Goal: Check status: Check status

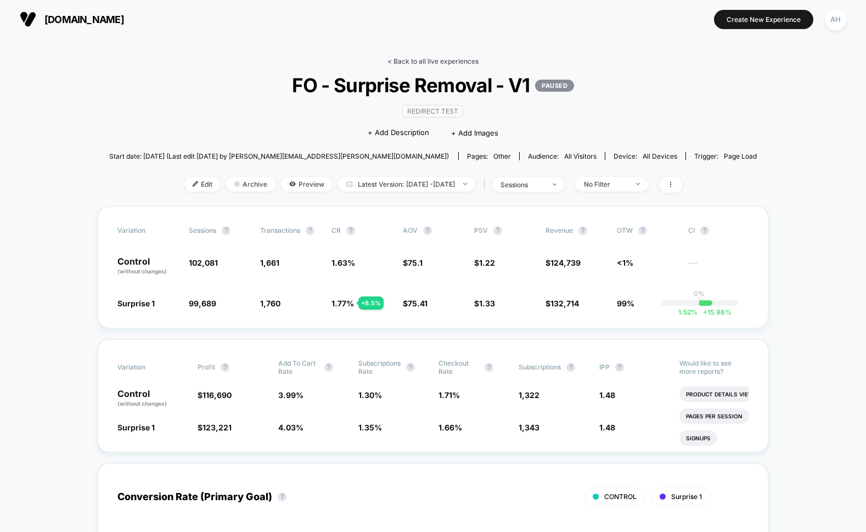
click at [413, 61] on link "< Back to all live experiences" at bounding box center [433, 61] width 91 height 8
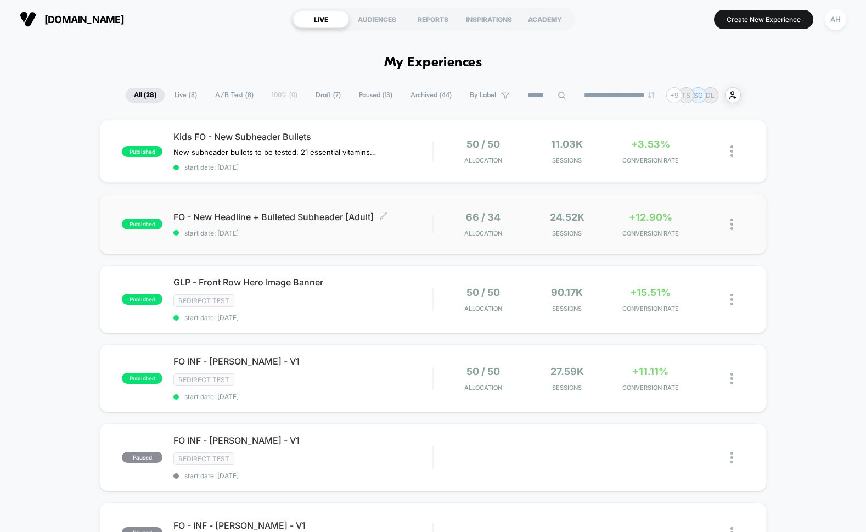
click at [418, 221] on span "FO - New Headline + Bulleted Subheader [Adult] Click to edit experience details" at bounding box center [302, 216] width 259 height 11
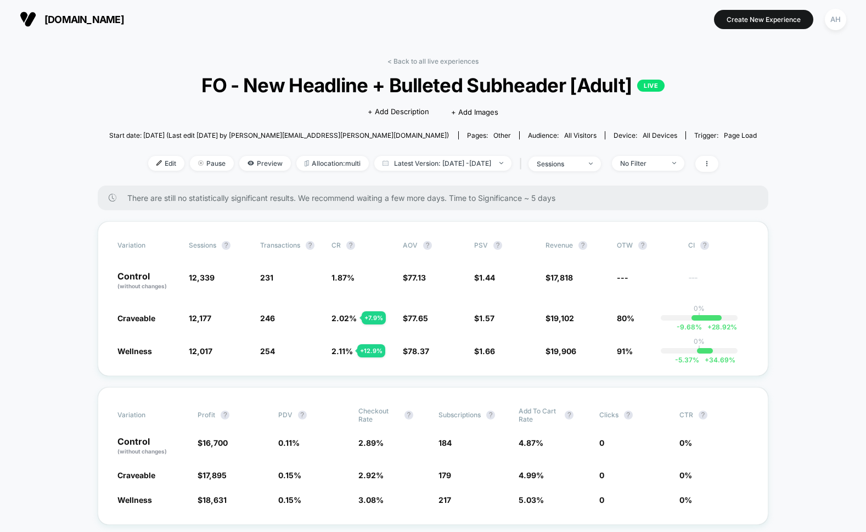
click at [454, 61] on link "< Back to all live experiences" at bounding box center [433, 61] width 91 height 8
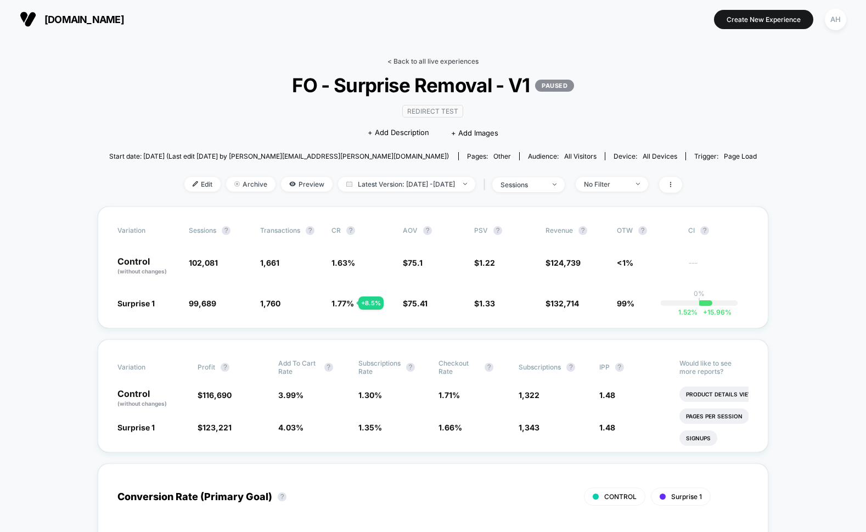
click at [418, 58] on link "< Back to all live experiences" at bounding box center [433, 61] width 91 height 8
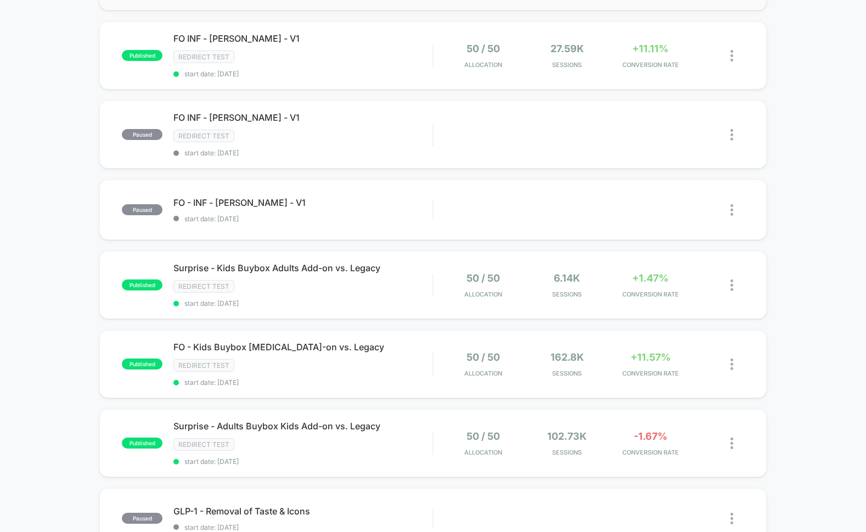
scroll to position [329, 0]
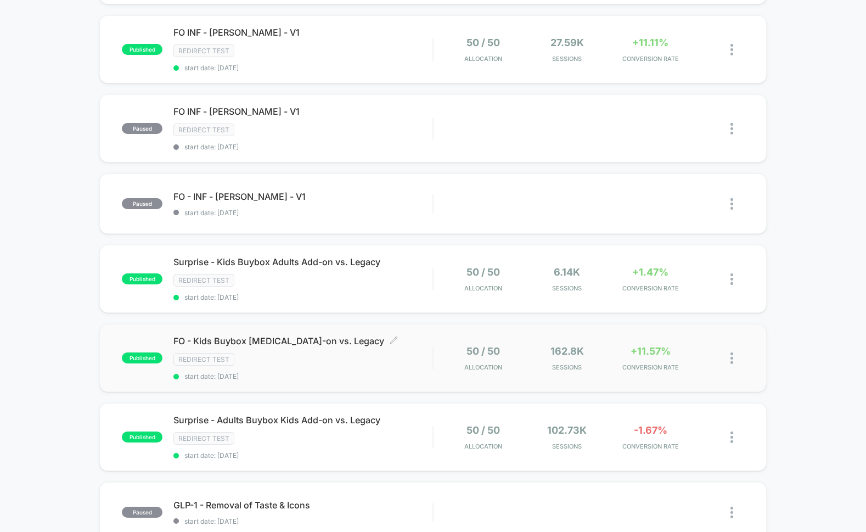
click at [413, 358] on div "Redirect Test" at bounding box center [302, 359] width 259 height 13
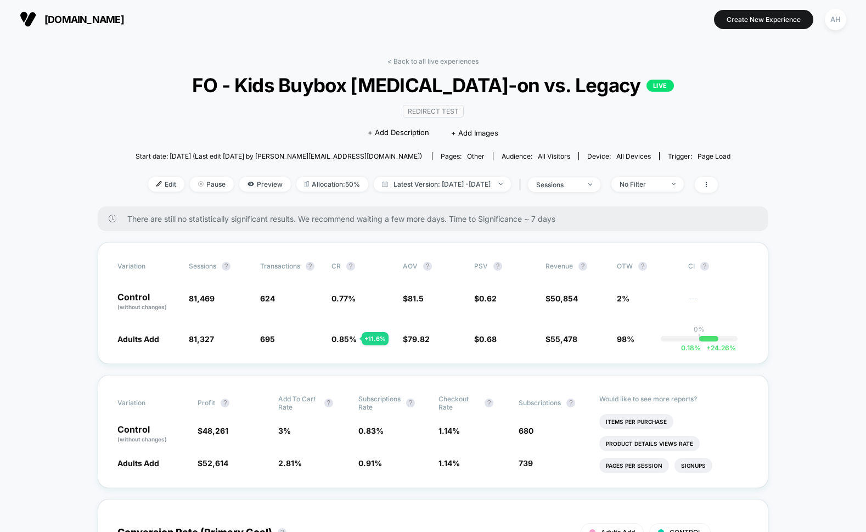
scroll to position [5, 0]
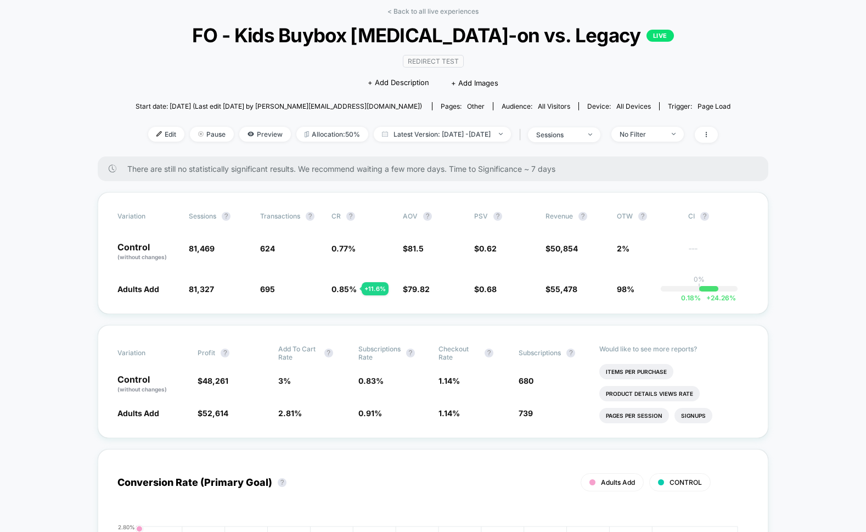
scroll to position [58, 0]
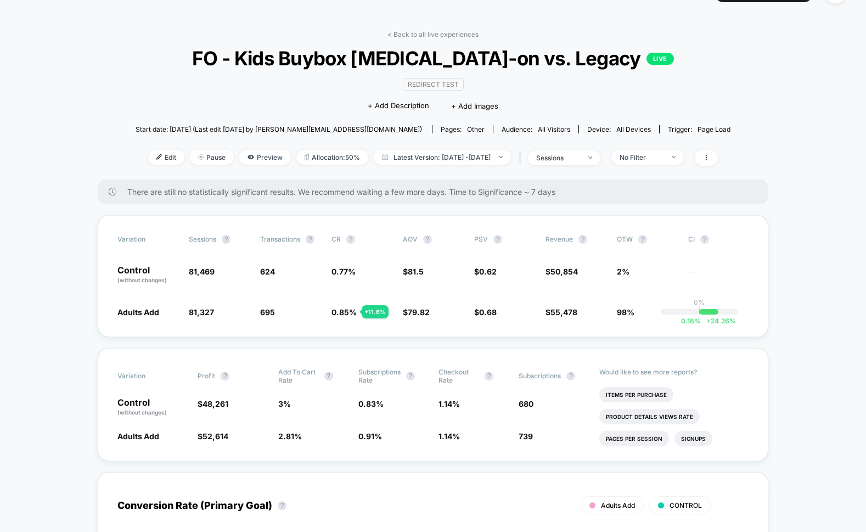
scroll to position [26, 0]
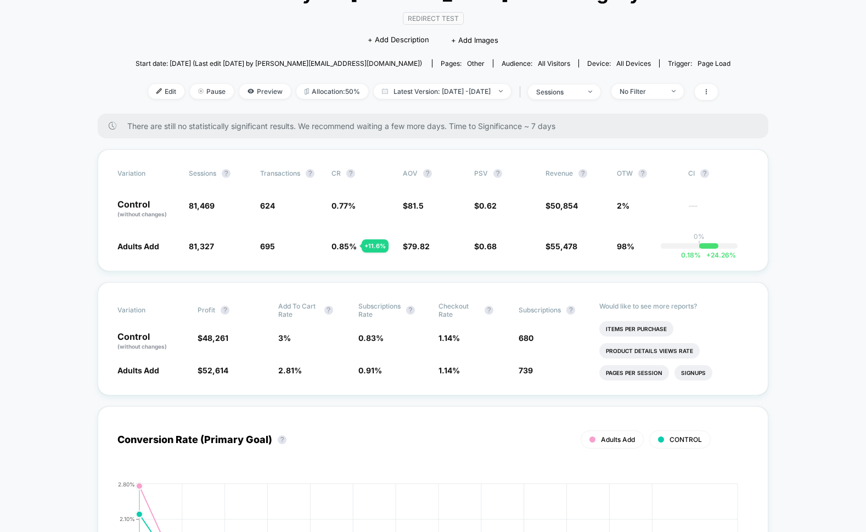
scroll to position [93, 0]
click at [155, 88] on span "Edit" at bounding box center [166, 90] width 36 height 15
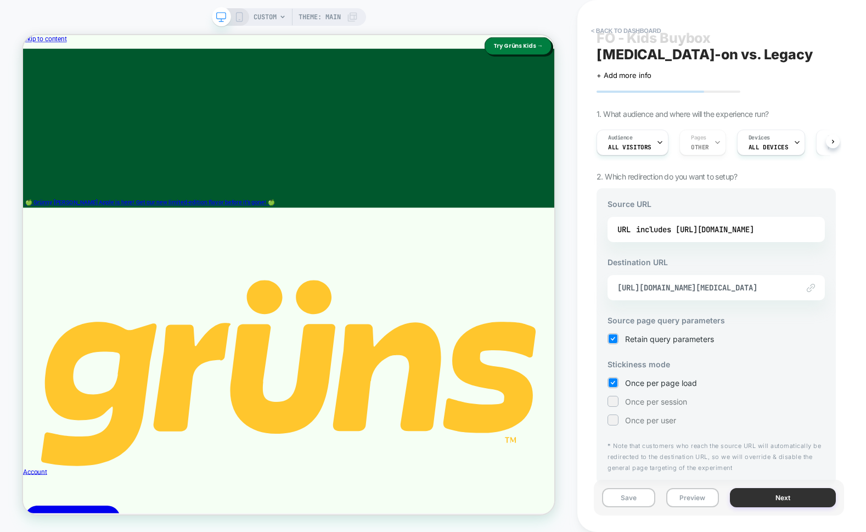
click at [770, 496] on button "Next" at bounding box center [783, 497] width 106 height 19
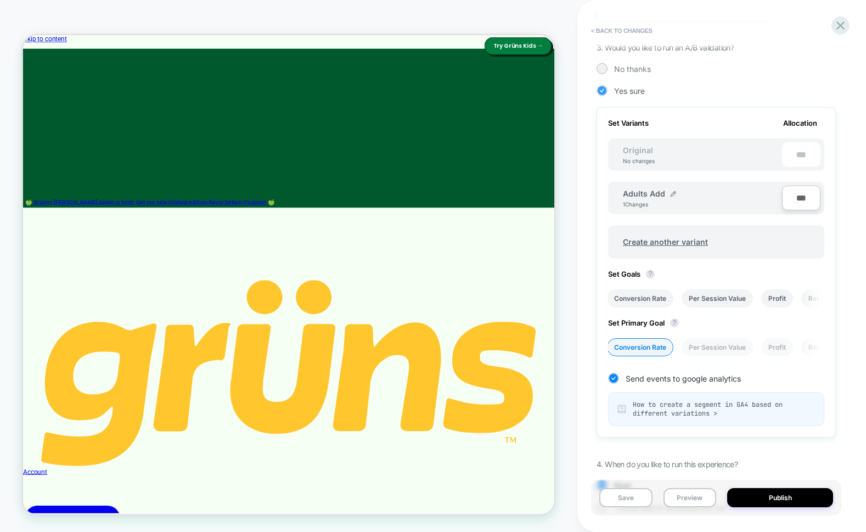
scroll to position [306, 0]
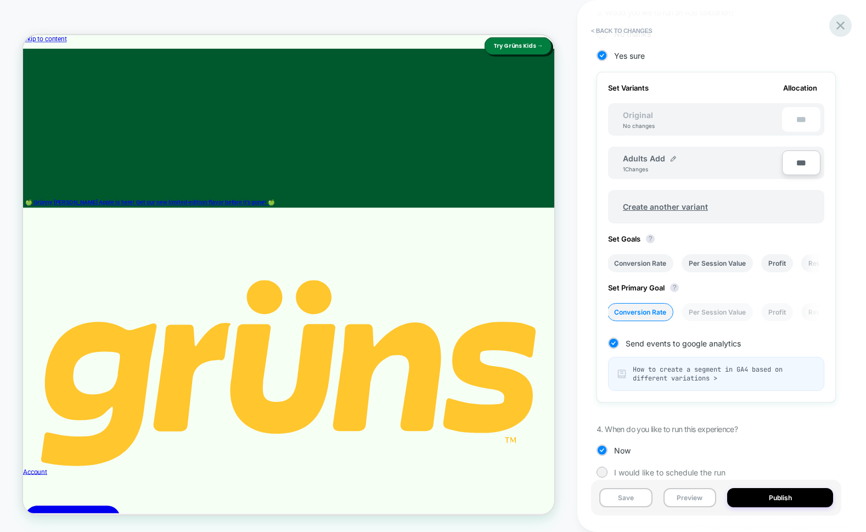
click at [839, 30] on icon at bounding box center [840, 25] width 15 height 15
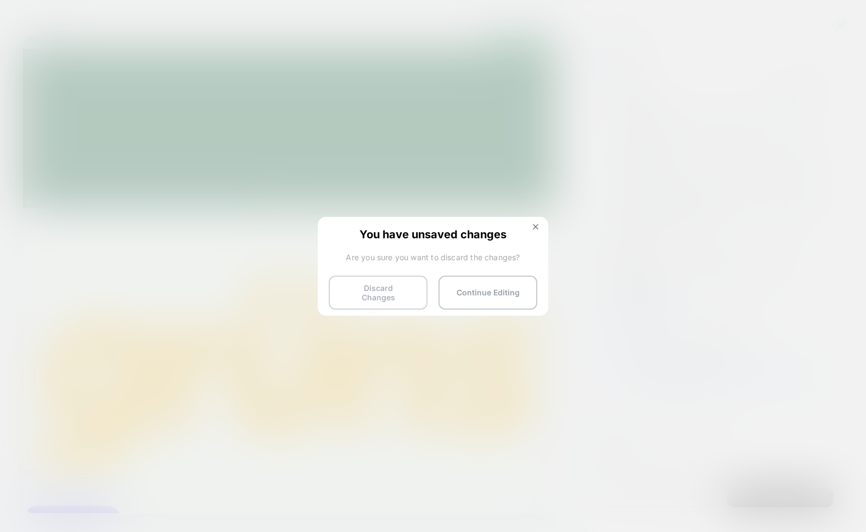
click at [413, 299] on button "Discard Changes" at bounding box center [378, 293] width 99 height 34
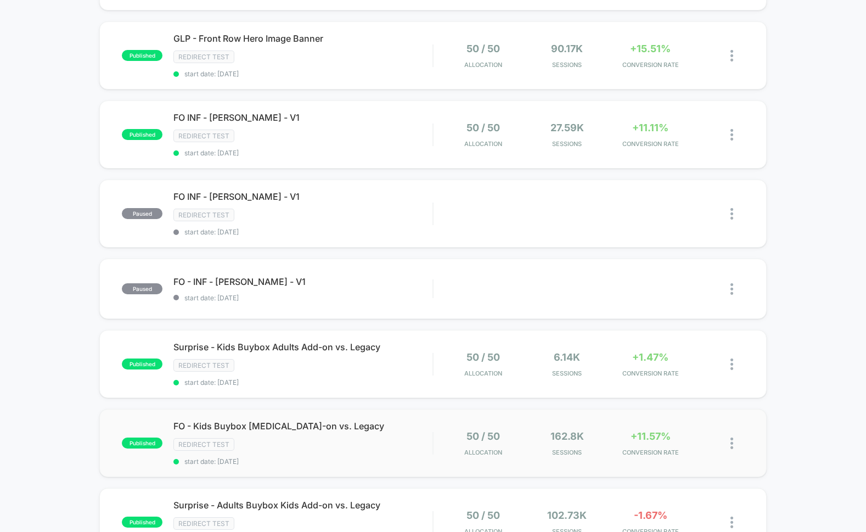
scroll to position [268, 0]
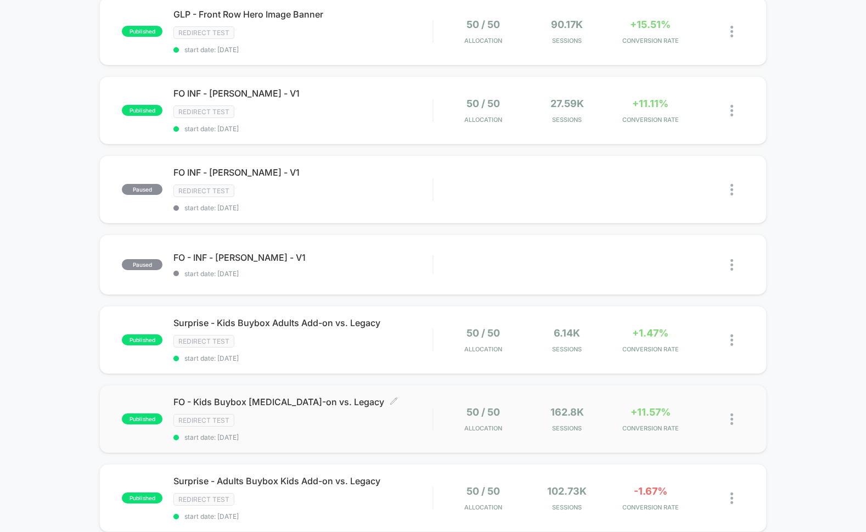
click at [366, 417] on div "Redirect Test" at bounding box center [302, 420] width 259 height 13
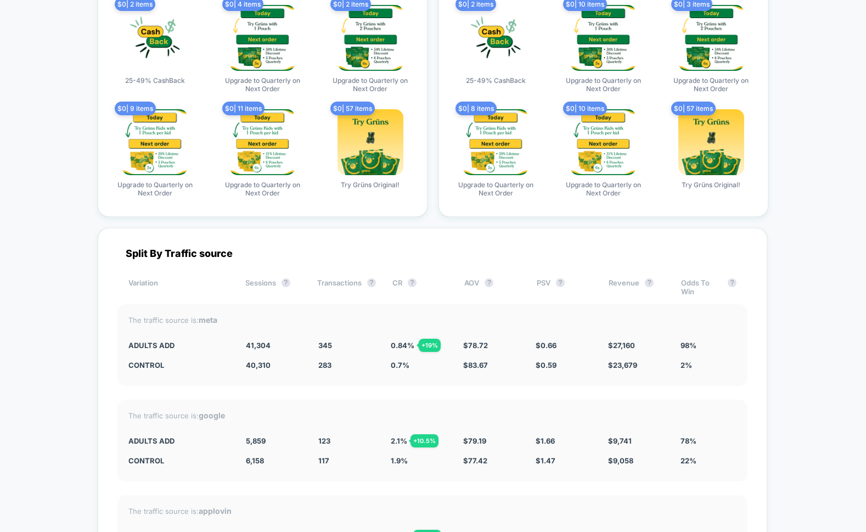
scroll to position [3841, 0]
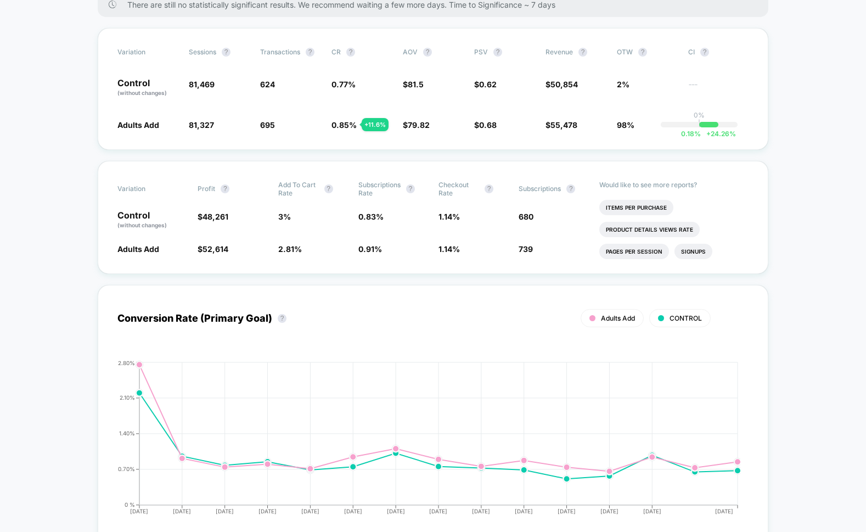
scroll to position [0, 0]
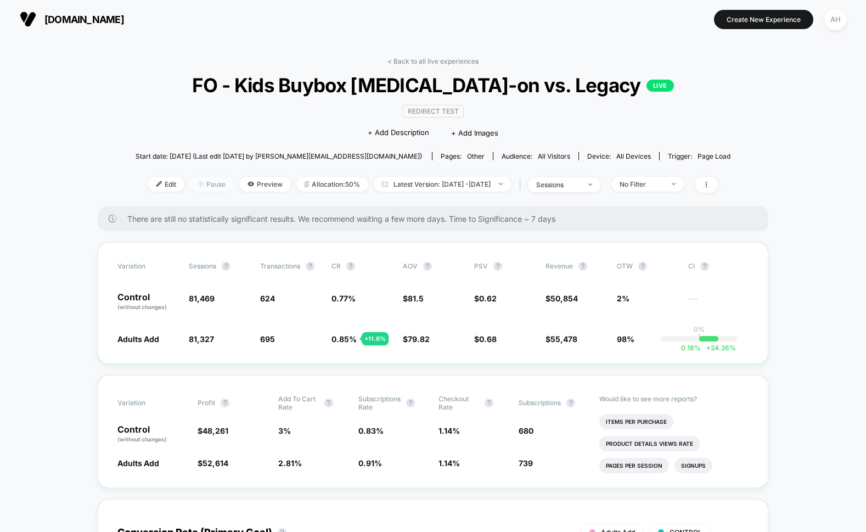
click at [193, 183] on span "Pause" at bounding box center [212, 184] width 44 height 15
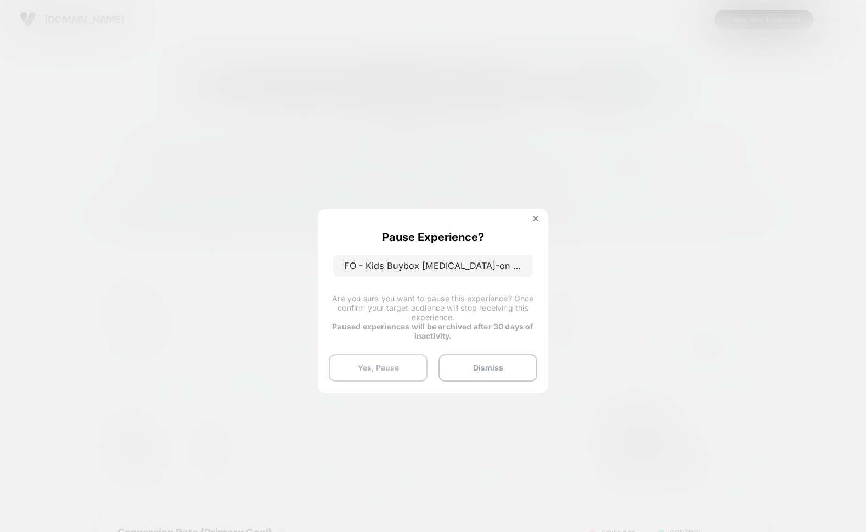
click at [387, 366] on button "Yes, Pause" at bounding box center [378, 367] width 99 height 27
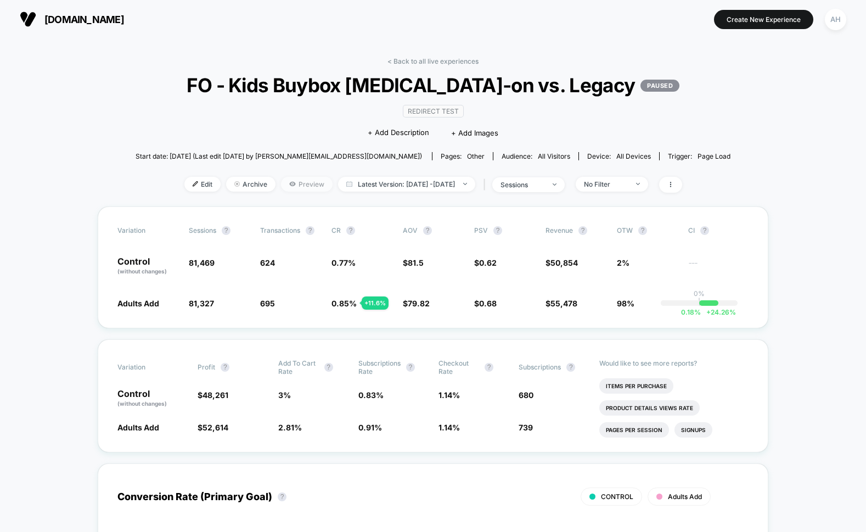
click at [282, 183] on span "Preview" at bounding box center [307, 184] width 52 height 15
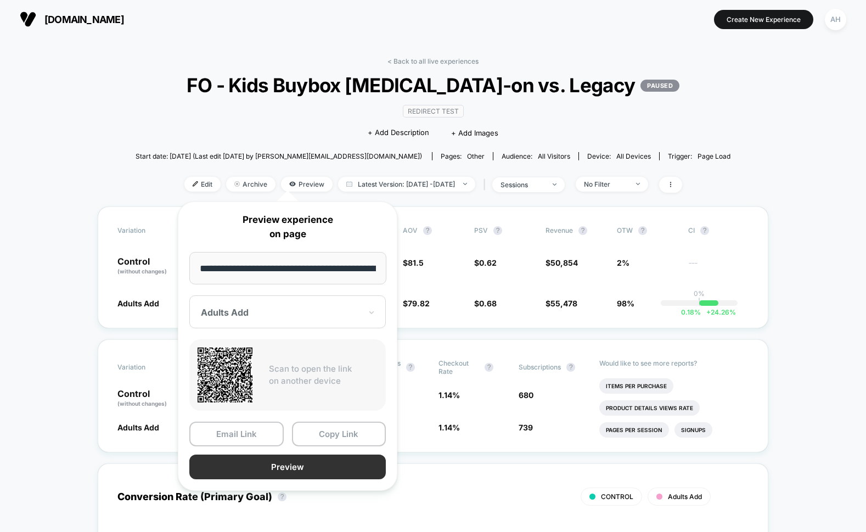
click at [286, 461] on button "Preview" at bounding box center [287, 467] width 197 height 25
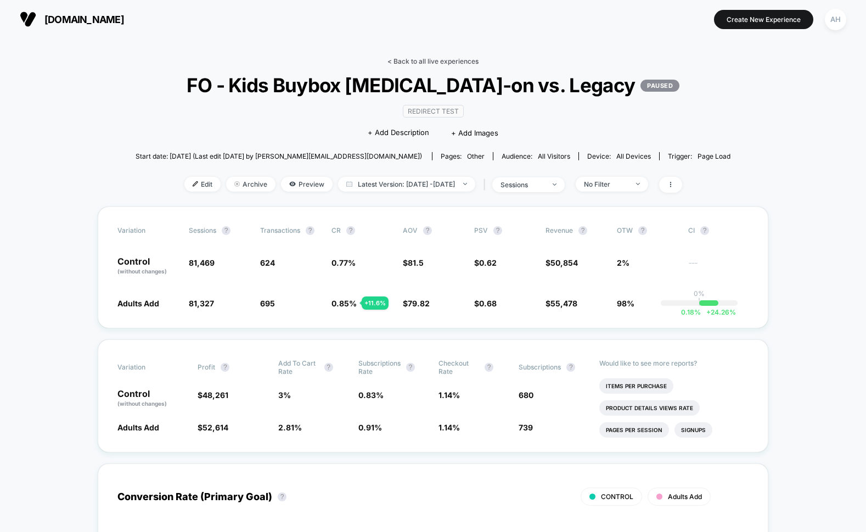
click at [412, 58] on link "< Back to all live experiences" at bounding box center [433, 61] width 91 height 8
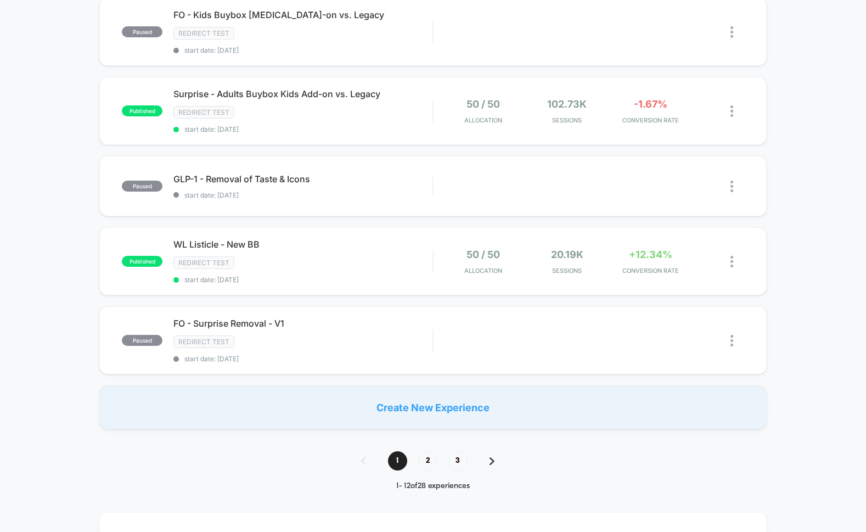
scroll to position [709, 0]
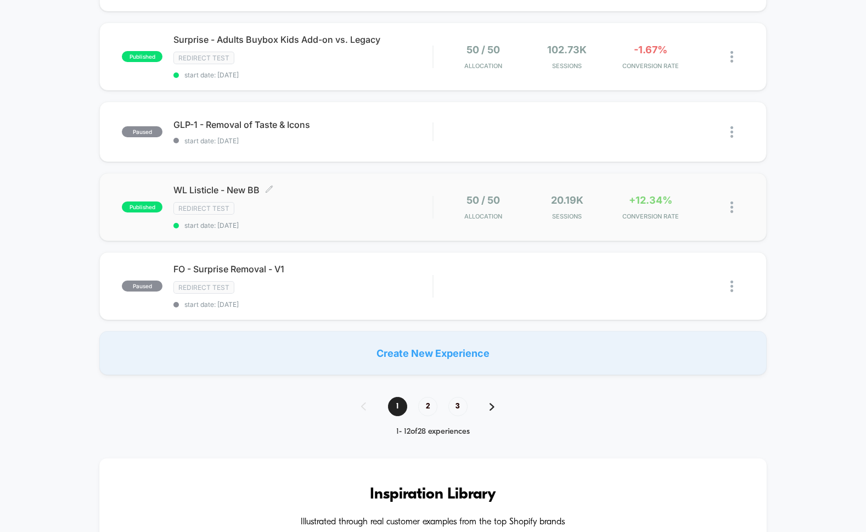
click at [383, 202] on div "Redirect Test" at bounding box center [302, 208] width 259 height 13
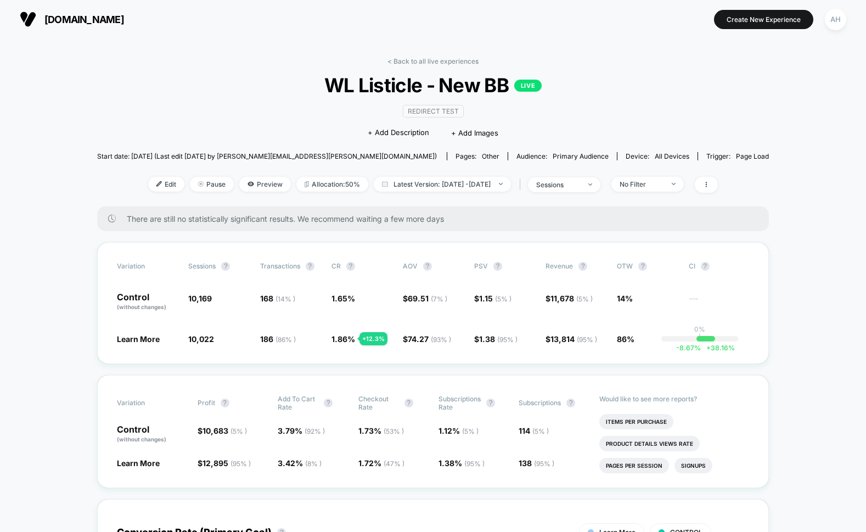
click at [251, 100] on div "Redirect Test Click to edit experience details + Add Description + Add Images" at bounding box center [433, 122] width 403 height 50
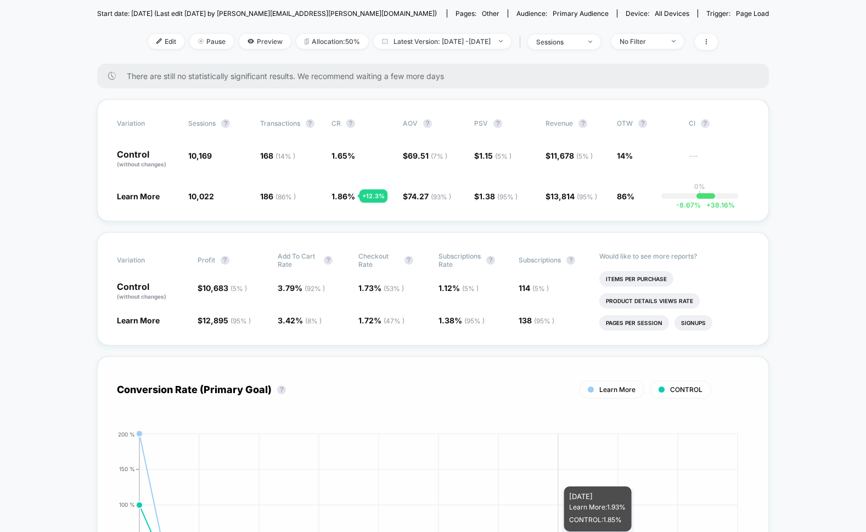
scroll to position [2, 0]
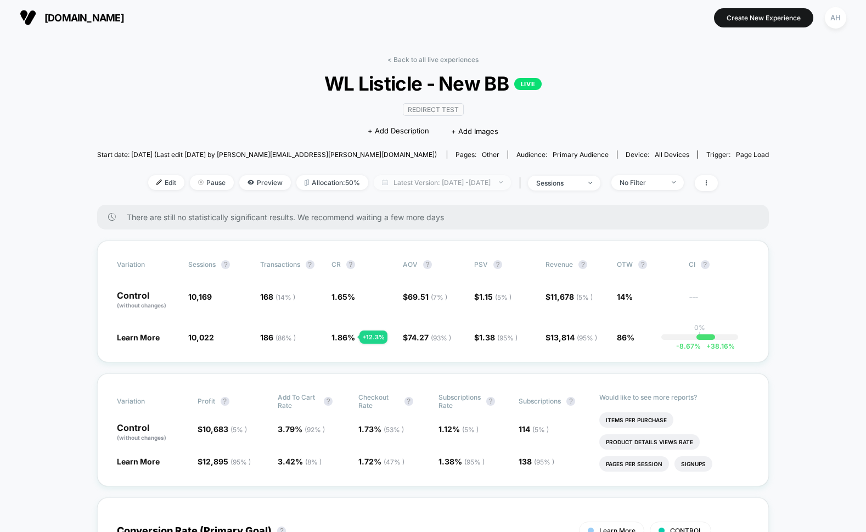
click at [410, 177] on span "Latest Version: [DATE] - [DATE]" at bounding box center [442, 182] width 137 height 15
select select "*"
select select "****"
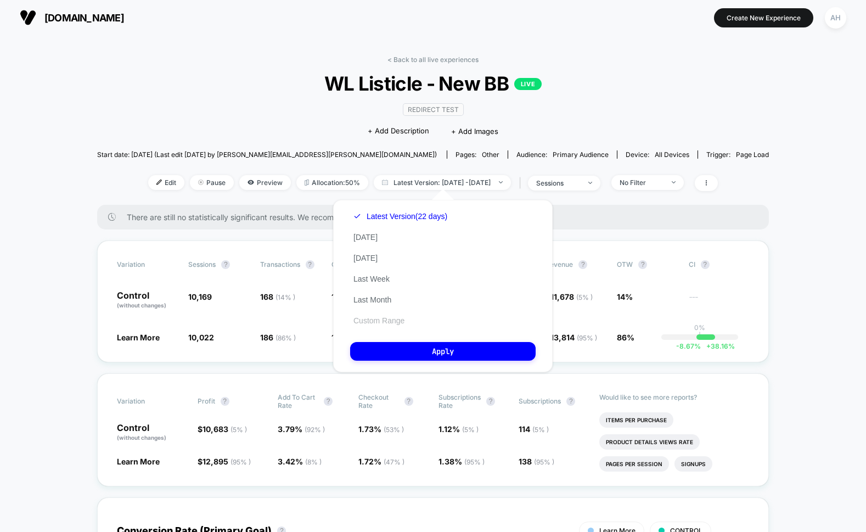
click at [393, 321] on button "Custom Range" at bounding box center [379, 321] width 58 height 10
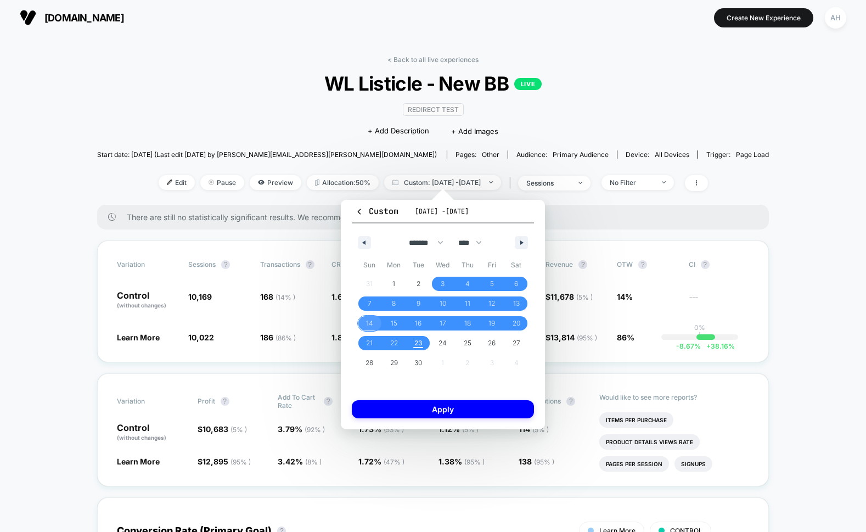
click at [364, 319] on span "14" at bounding box center [369, 323] width 25 height 14
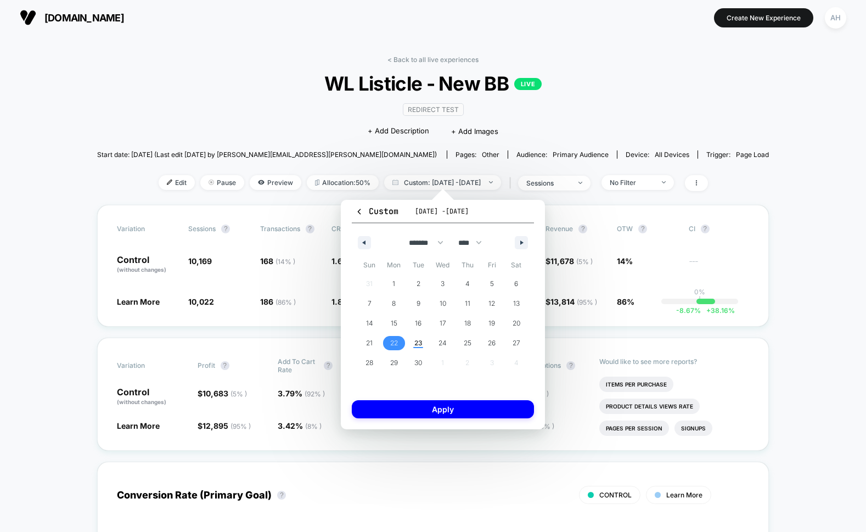
click at [395, 344] on span "22" at bounding box center [394, 343] width 8 height 20
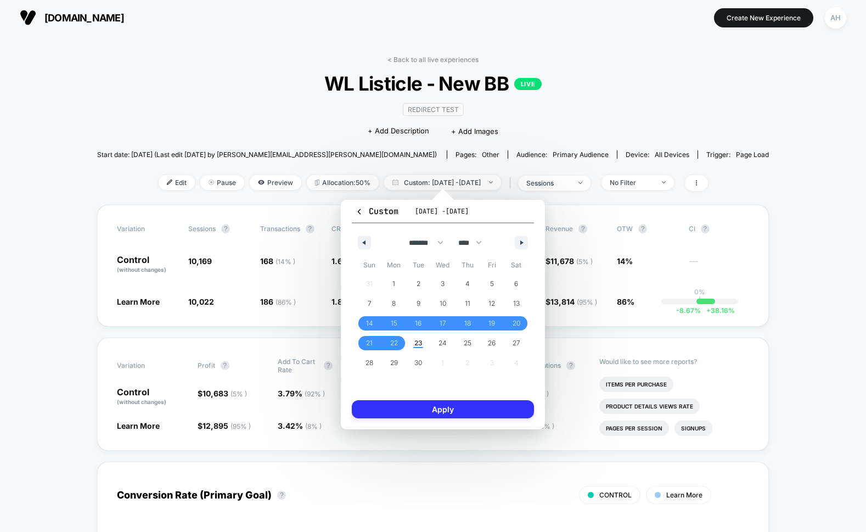
click at [438, 411] on button "Apply" at bounding box center [443, 409] width 182 height 18
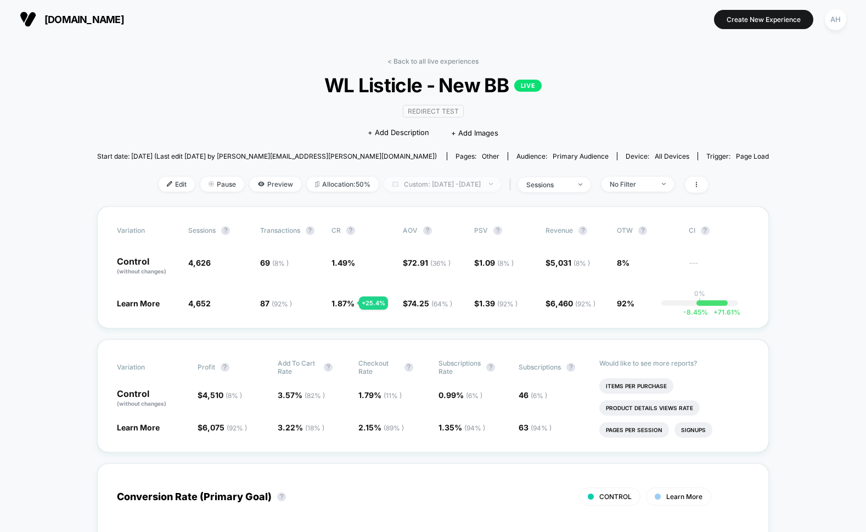
click at [451, 178] on span "Custom: [DATE] - [DATE]" at bounding box center [442, 184] width 117 height 15
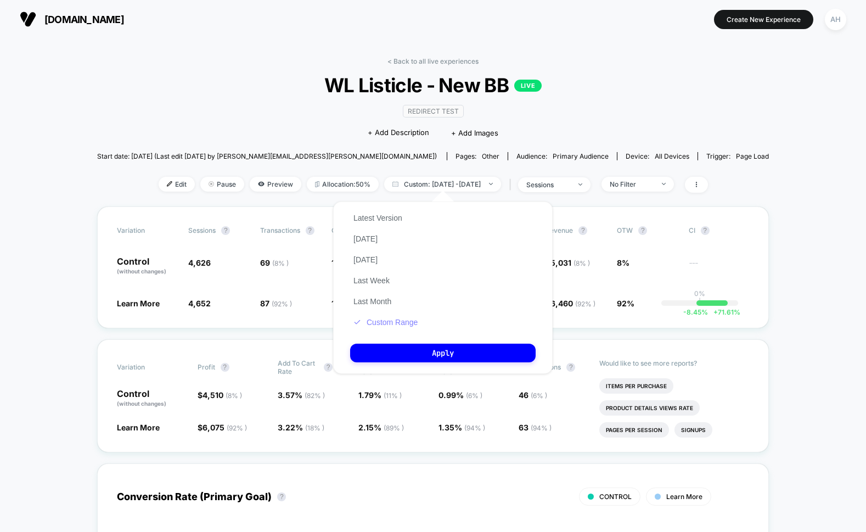
click at [387, 317] on button "Custom Range" at bounding box center [385, 322] width 71 height 10
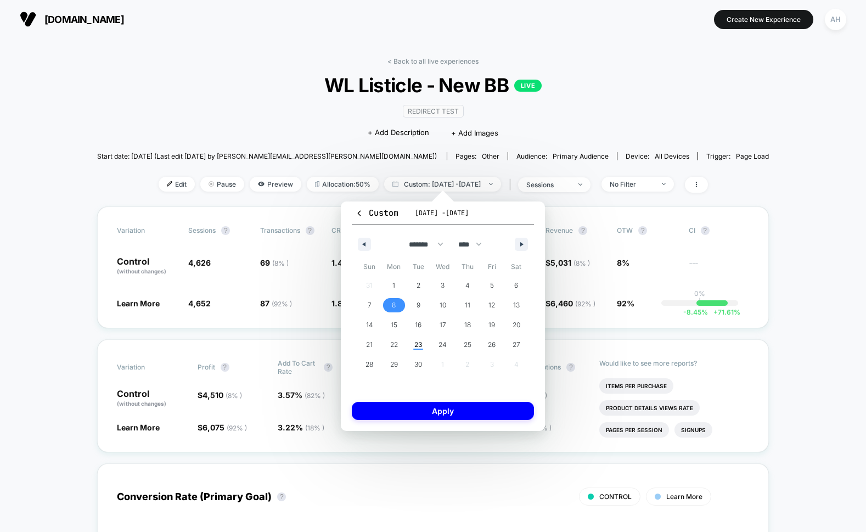
click at [397, 303] on span "8" at bounding box center [394, 305] width 25 height 14
click at [391, 342] on span "22" at bounding box center [394, 345] width 8 height 20
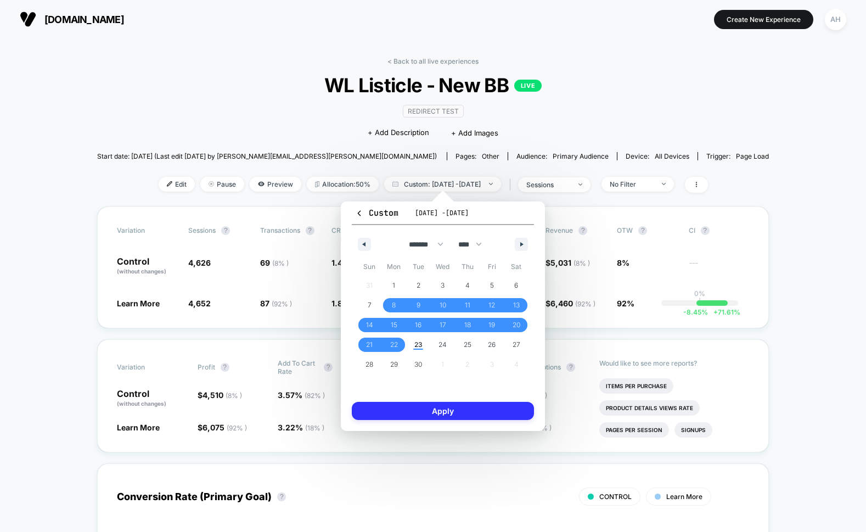
click at [417, 407] on button "Apply" at bounding box center [443, 411] width 182 height 18
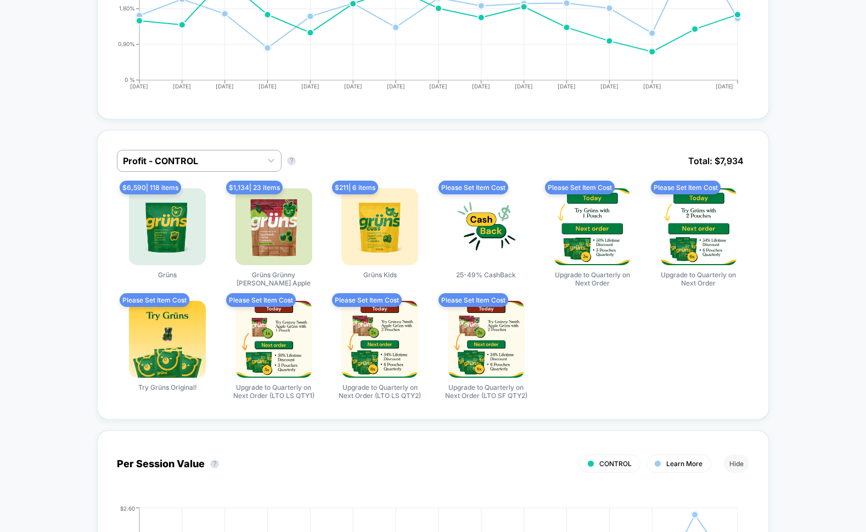
scroll to position [585, 0]
